Goal: Find specific page/section: Find specific page/section

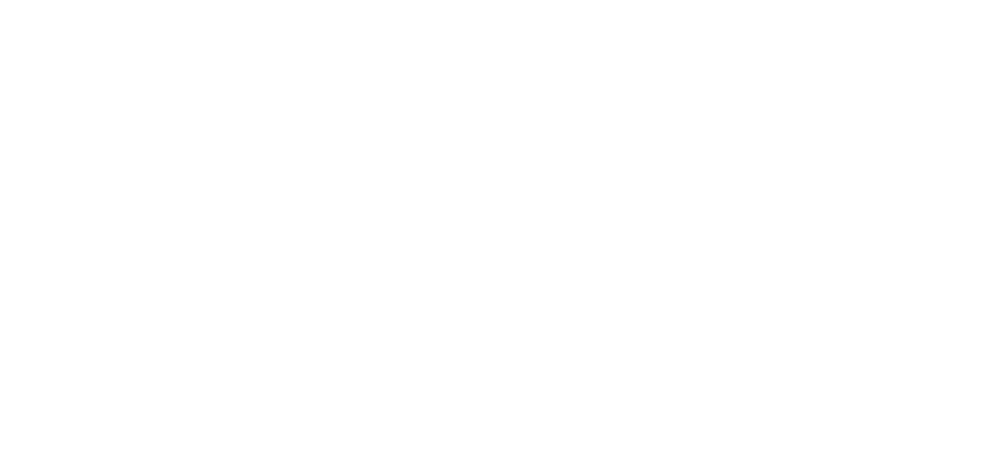
select select
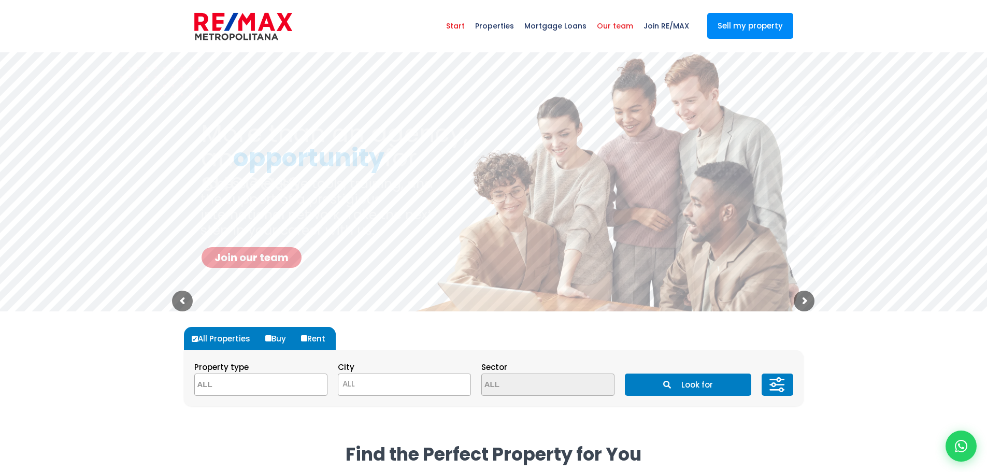
click at [625, 24] on font "Our team" at bounding box center [615, 26] width 36 height 10
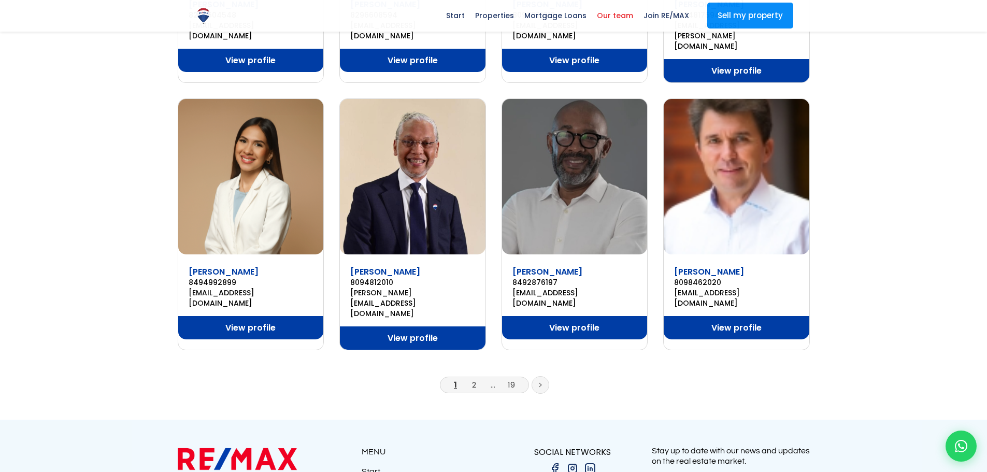
scroll to position [628, 0]
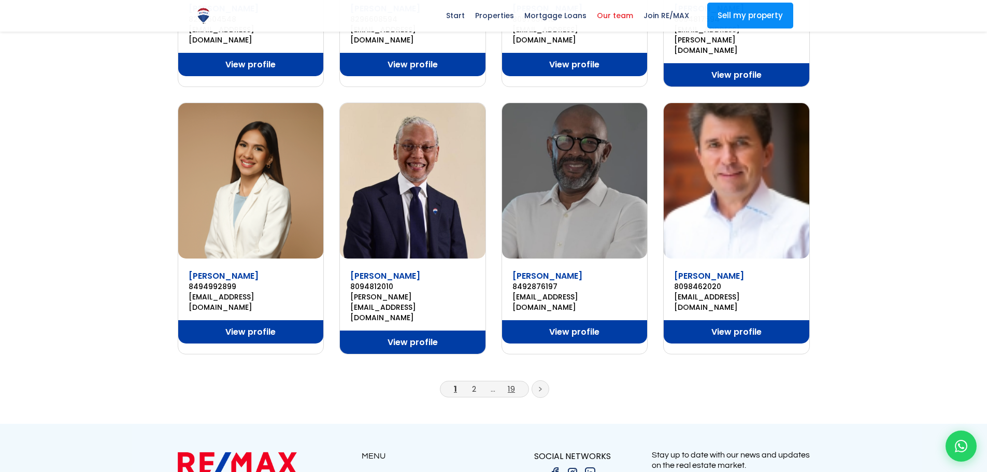
click at [513, 383] on font "19" at bounding box center [511, 388] width 7 height 11
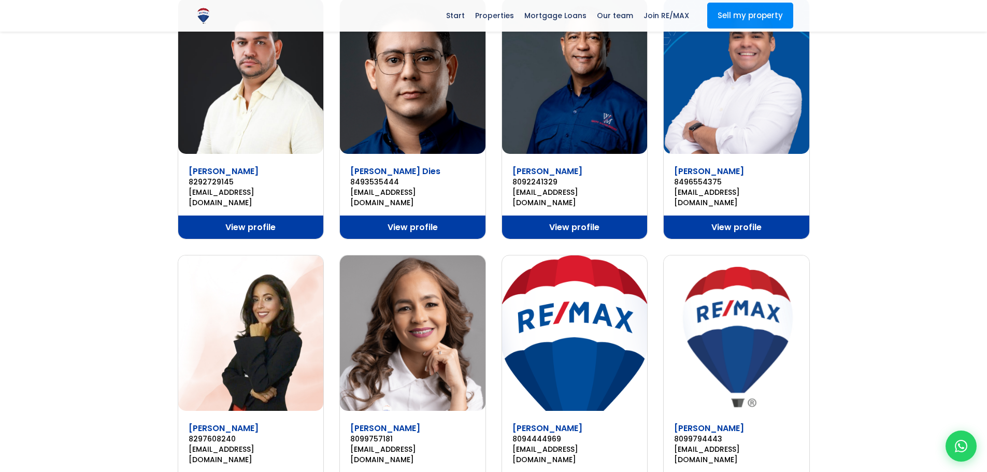
scroll to position [361, 0]
